Goal: Task Accomplishment & Management: Manage account settings

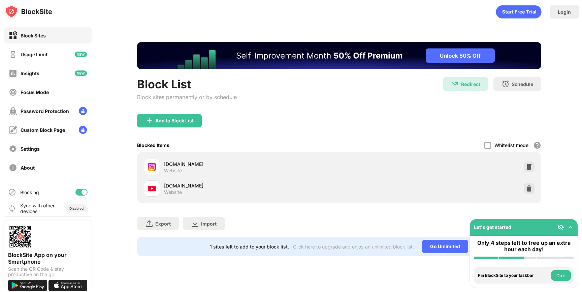
click at [531, 186] on img at bounding box center [528, 188] width 7 height 7
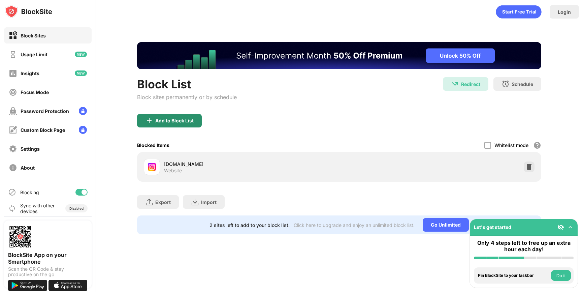
click at [181, 122] on div "Add to Block List" at bounding box center [174, 120] width 38 height 5
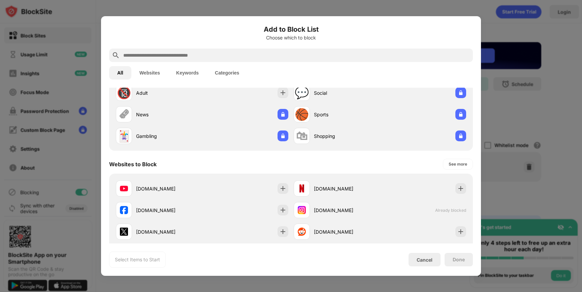
scroll to position [30, 0]
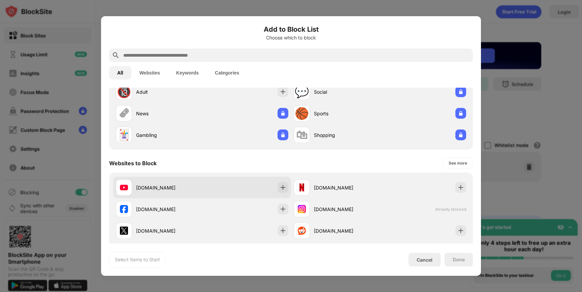
click at [155, 184] on div "[DOMAIN_NAME]" at bounding box center [169, 187] width 66 height 7
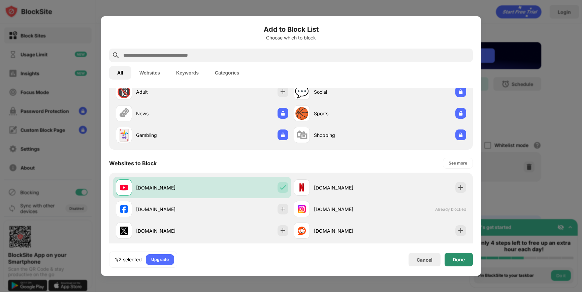
click at [450, 260] on div "Done" at bounding box center [458, 258] width 28 height 13
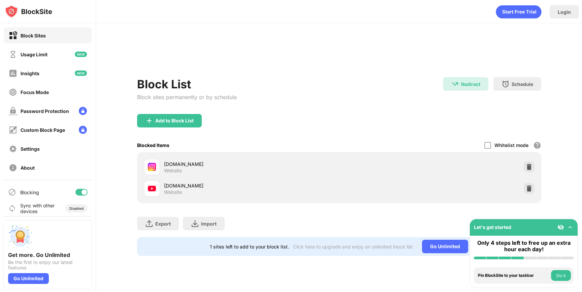
click at [530, 150] on div "Whitelist mode Block all websites except for those in your whitelist. Whitelist…" at bounding box center [512, 145] width 57 height 14
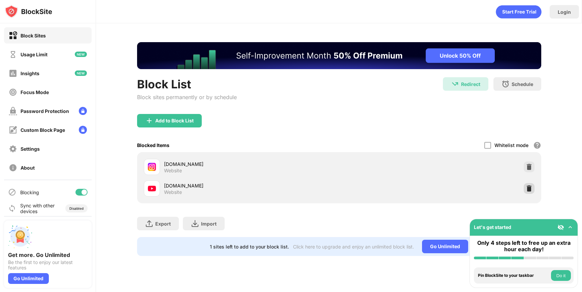
click at [528, 185] on img at bounding box center [528, 188] width 7 height 7
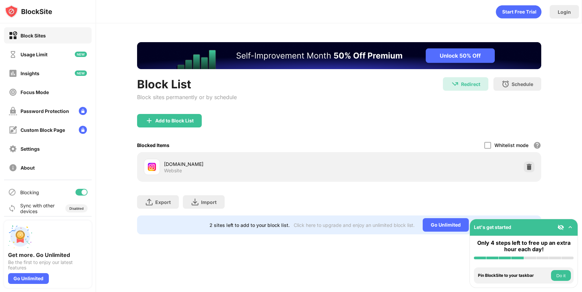
click at [191, 120] on div "Add to Block List" at bounding box center [174, 120] width 38 height 5
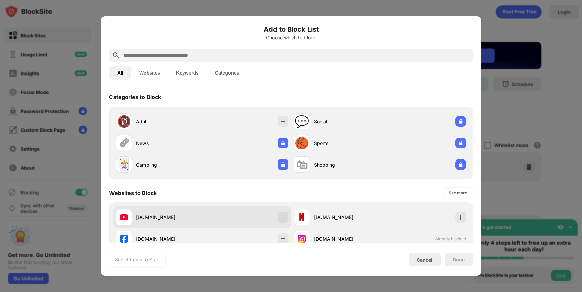
click at [223, 210] on div "[DOMAIN_NAME]" at bounding box center [202, 217] width 178 height 22
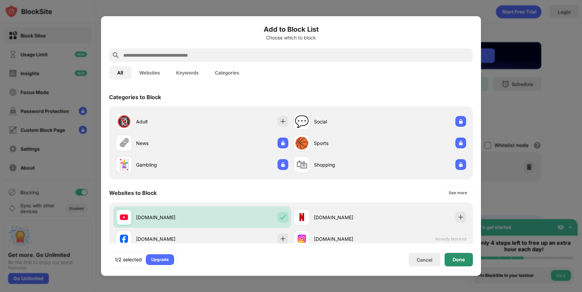
click at [459, 260] on div "Done" at bounding box center [458, 259] width 12 height 5
